Goal: Navigation & Orientation: Find specific page/section

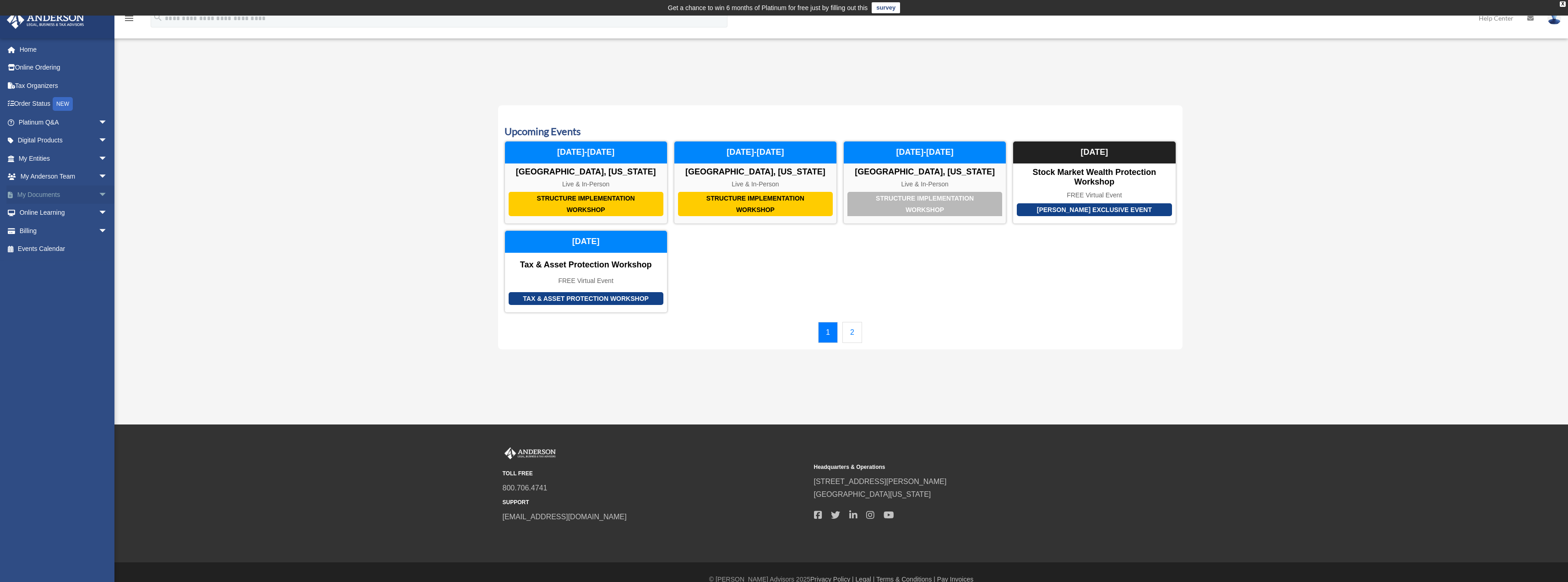
click at [27, 191] on link "My Documents arrow_drop_down" at bounding box center [64, 194] width 115 height 18
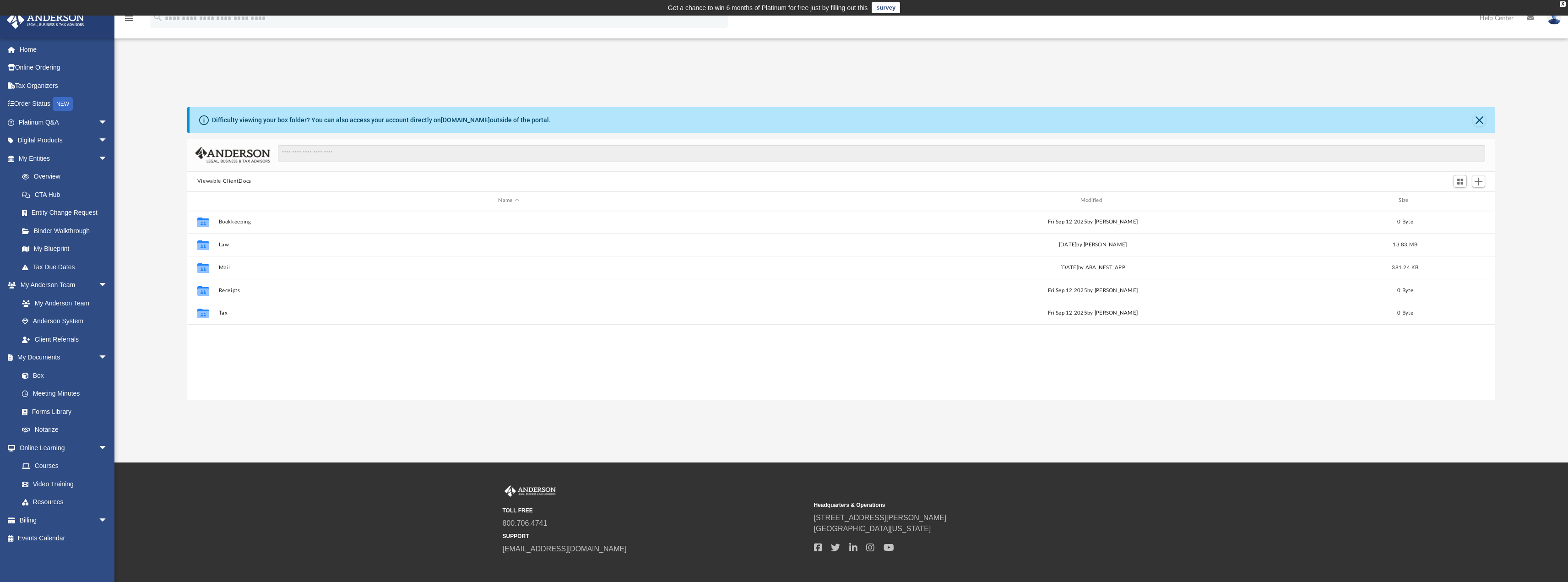
scroll to position [201, 1301]
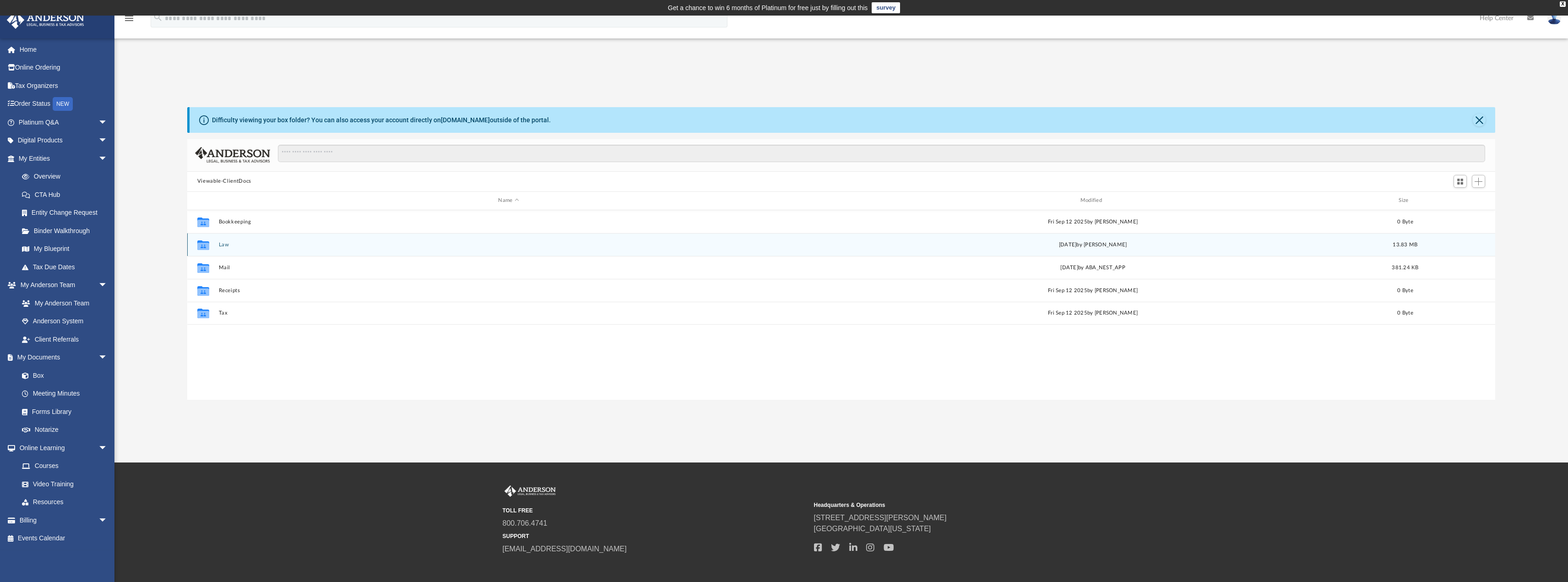
click at [225, 244] on button "Law" at bounding box center [508, 244] width 580 height 6
click at [261, 243] on button "Gaston Avenue New Jersey, LLC" at bounding box center [508, 244] width 580 height 6
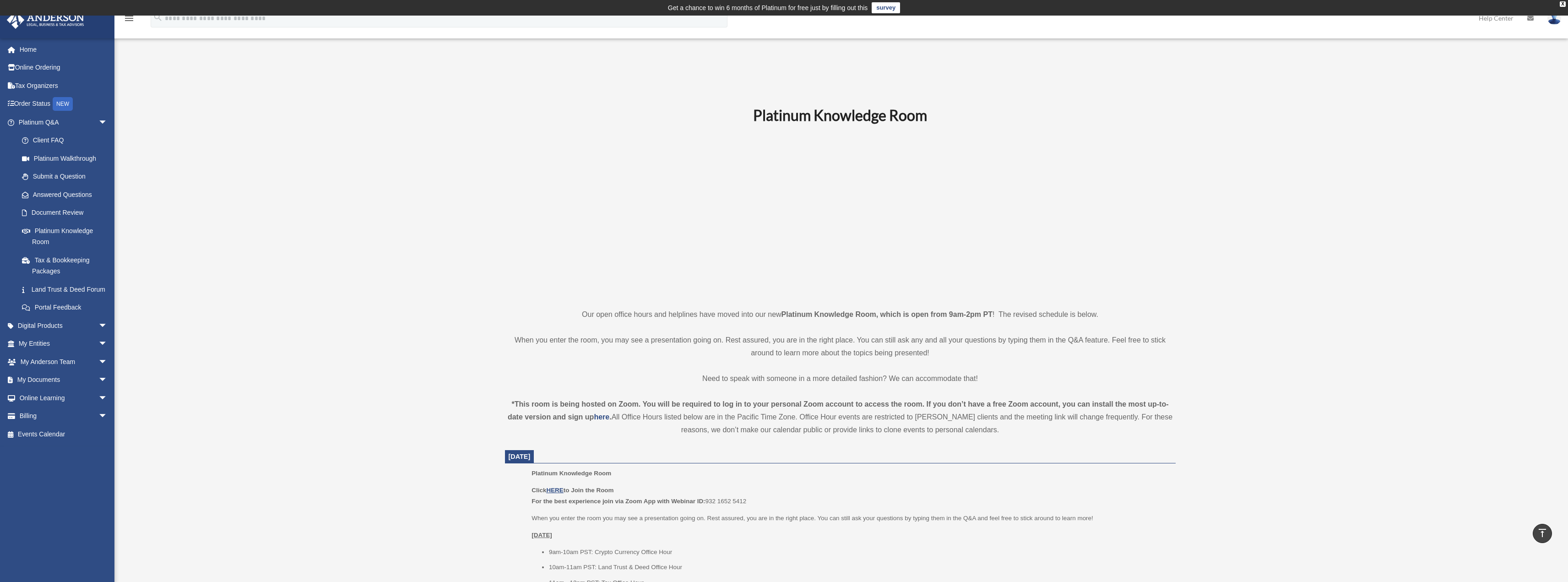
scroll to position [224, 0]
